Goal: Find specific page/section: Find specific page/section

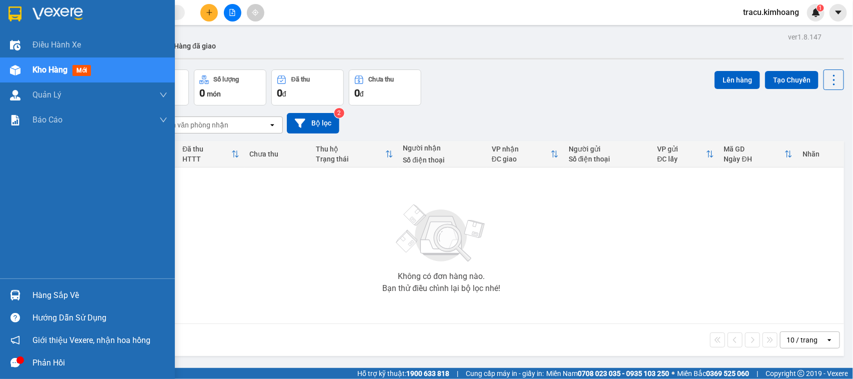
click at [83, 298] on div "Hàng sắp về" at bounding box center [99, 295] width 135 height 15
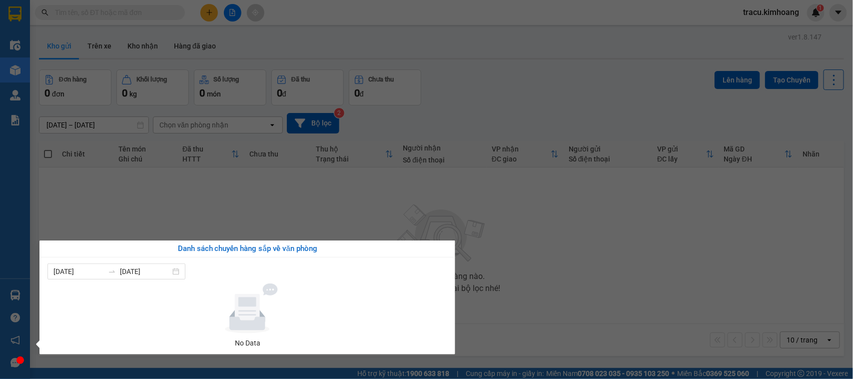
click at [121, 222] on section "Kết quả tìm kiếm ( 0 ) Bộ lọc No Data tracu.kimhoang 1 Điều hành xe Kho hàng mớ…" at bounding box center [426, 189] width 853 height 379
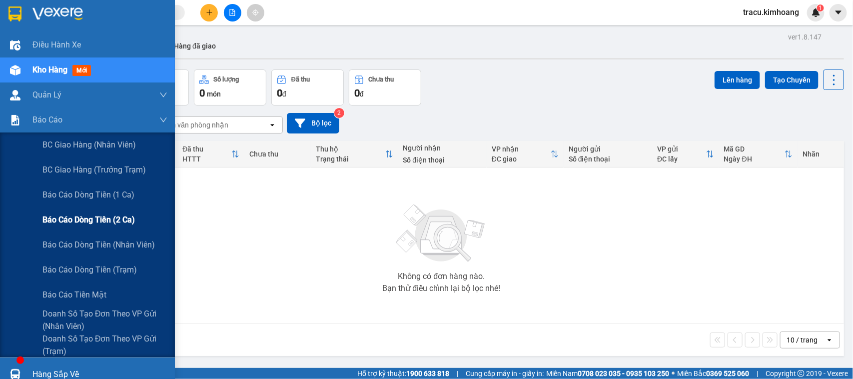
click at [65, 213] on span "Báo cáo dòng tiền (2 ca)" at bounding box center [88, 219] width 92 height 12
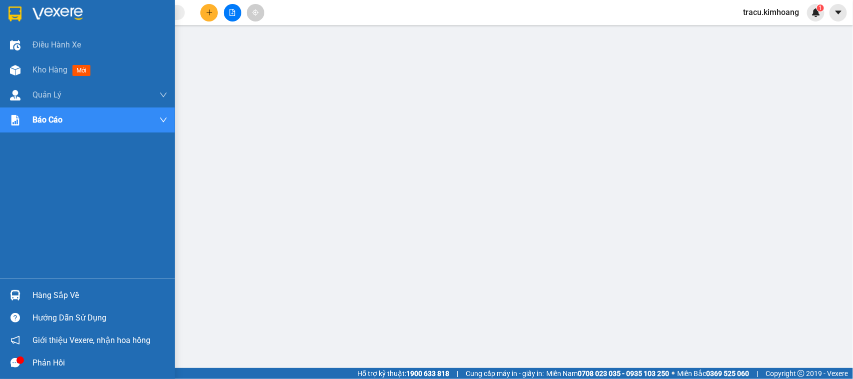
click at [48, 293] on div "Hàng sắp về" at bounding box center [99, 295] width 135 height 15
